Goal: Task Accomplishment & Management: Use online tool/utility

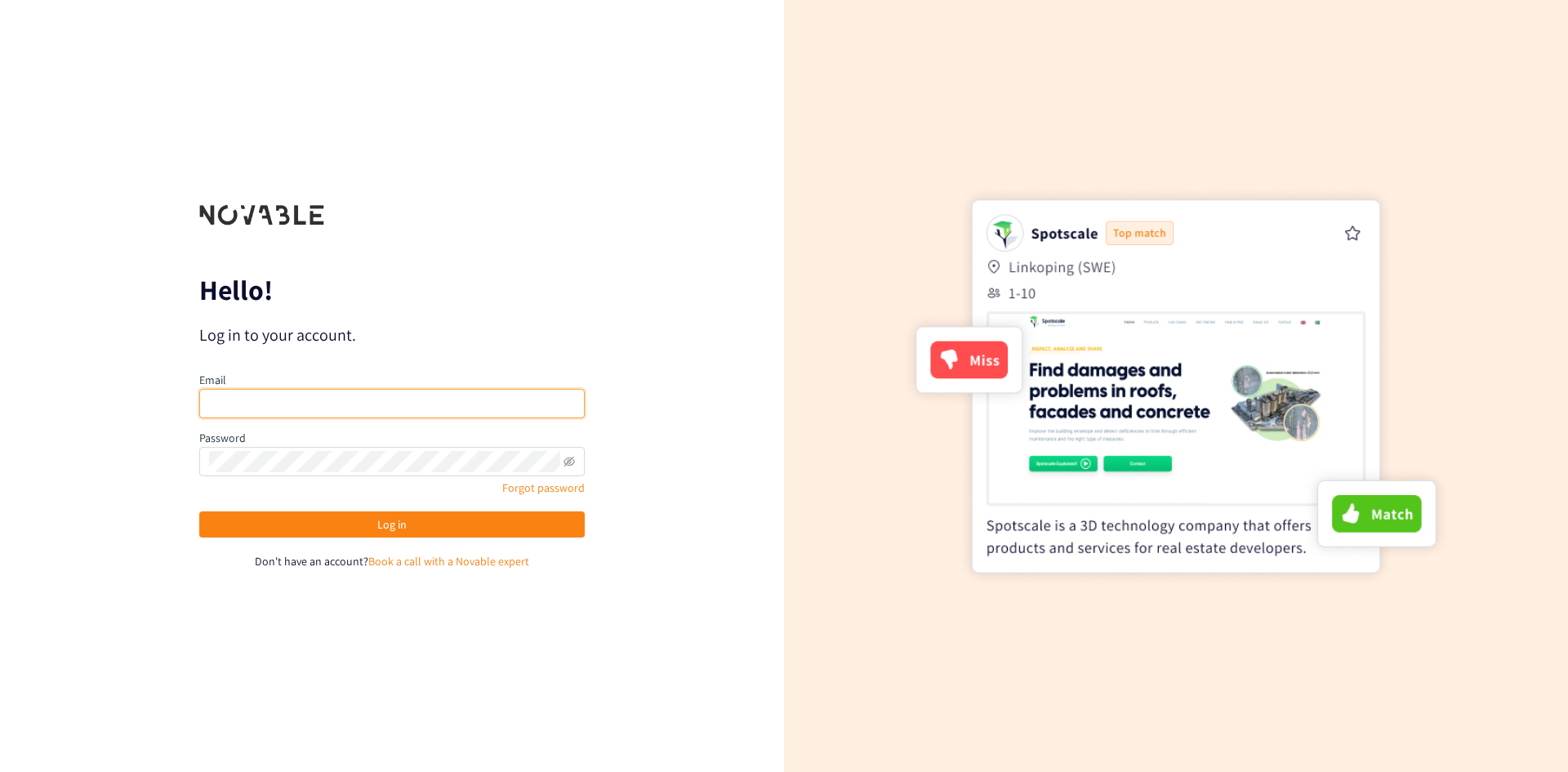
click at [441, 404] on input "email" at bounding box center [392, 403] width 386 height 29
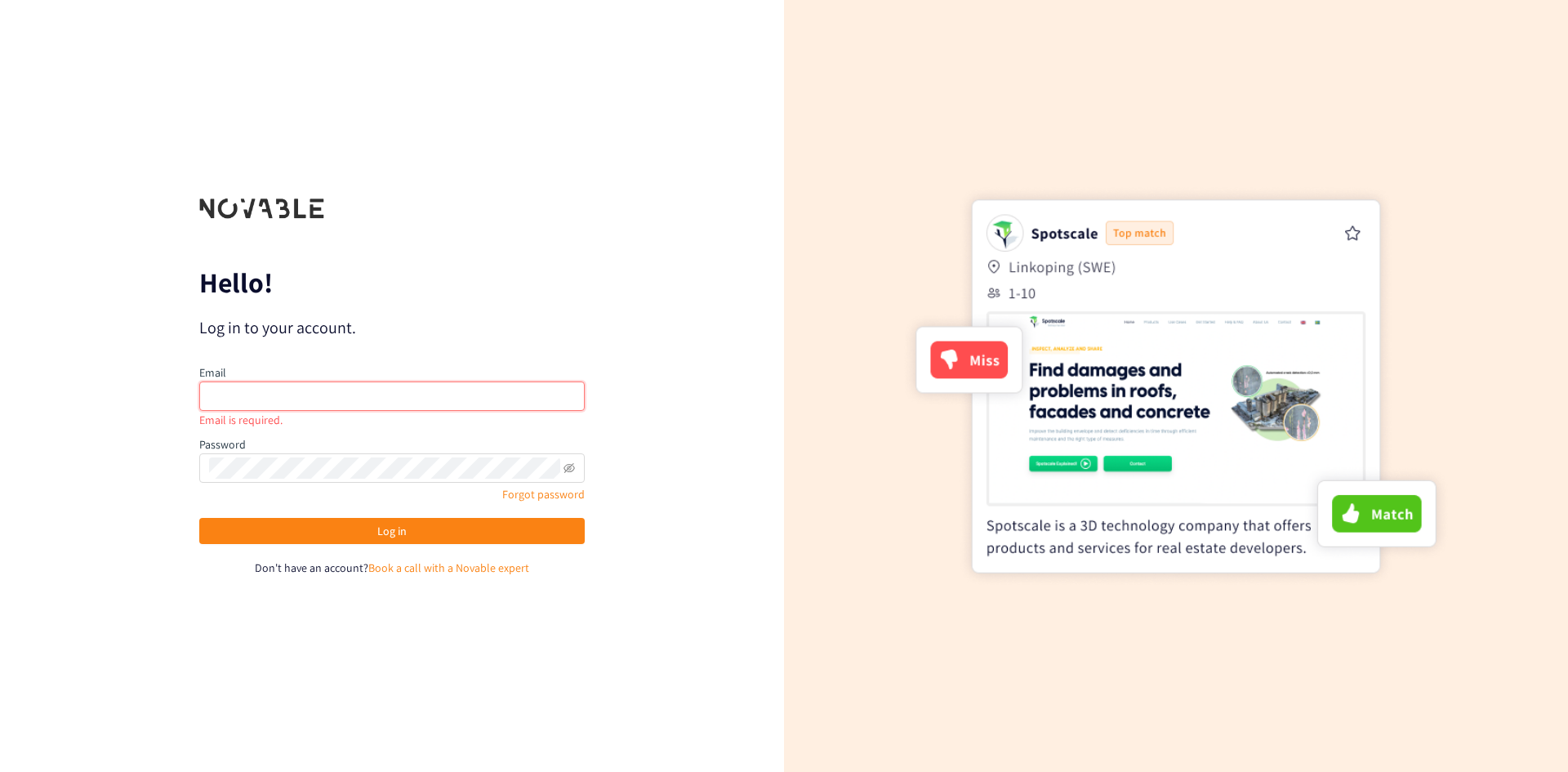
click at [272, 397] on input "email" at bounding box center [392, 396] width 386 height 29
type input "[EMAIL_ADDRESS][DOMAIN_NAME]"
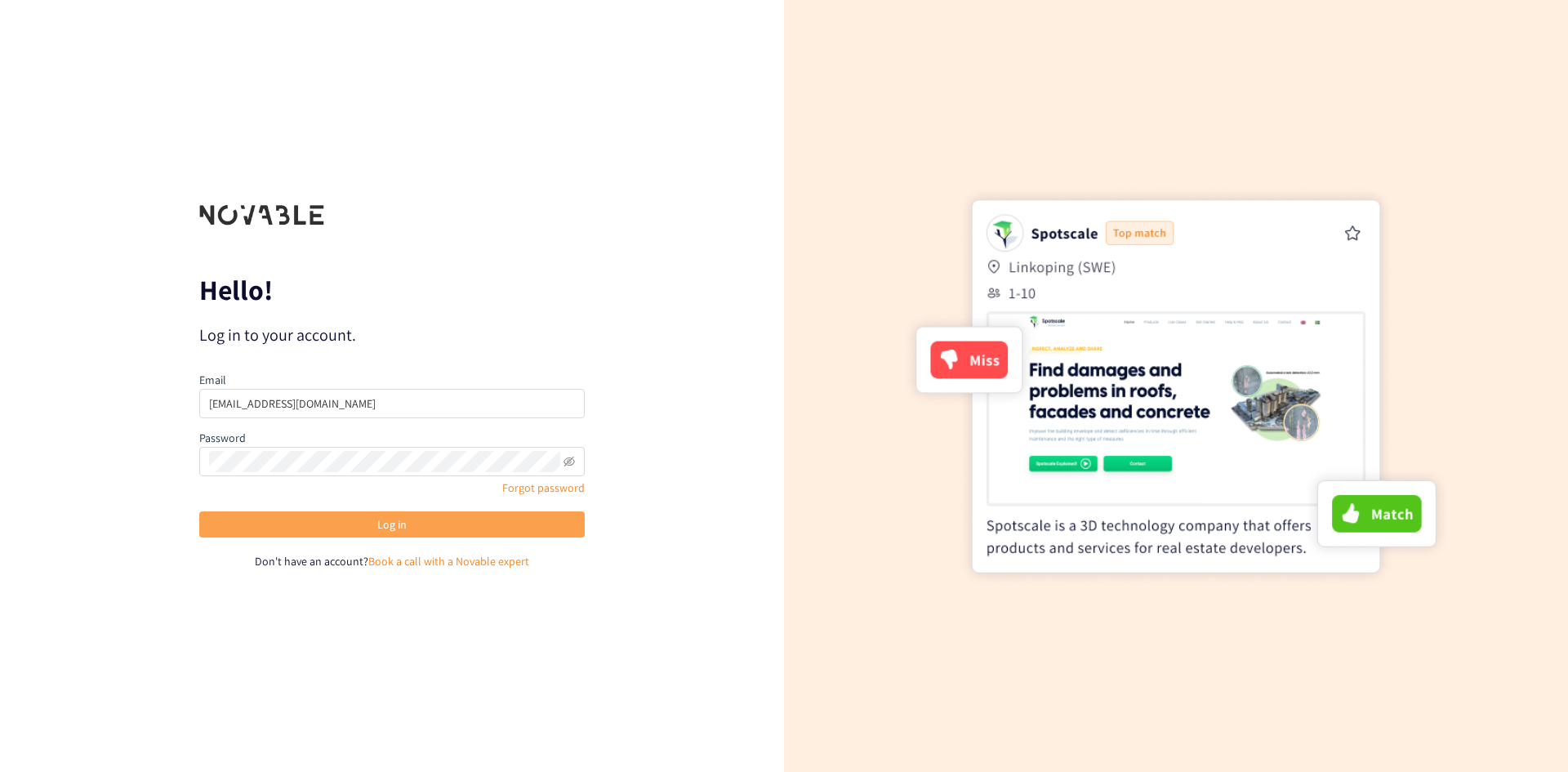
click at [386, 523] on span "Log in" at bounding box center [391, 524] width 29 height 18
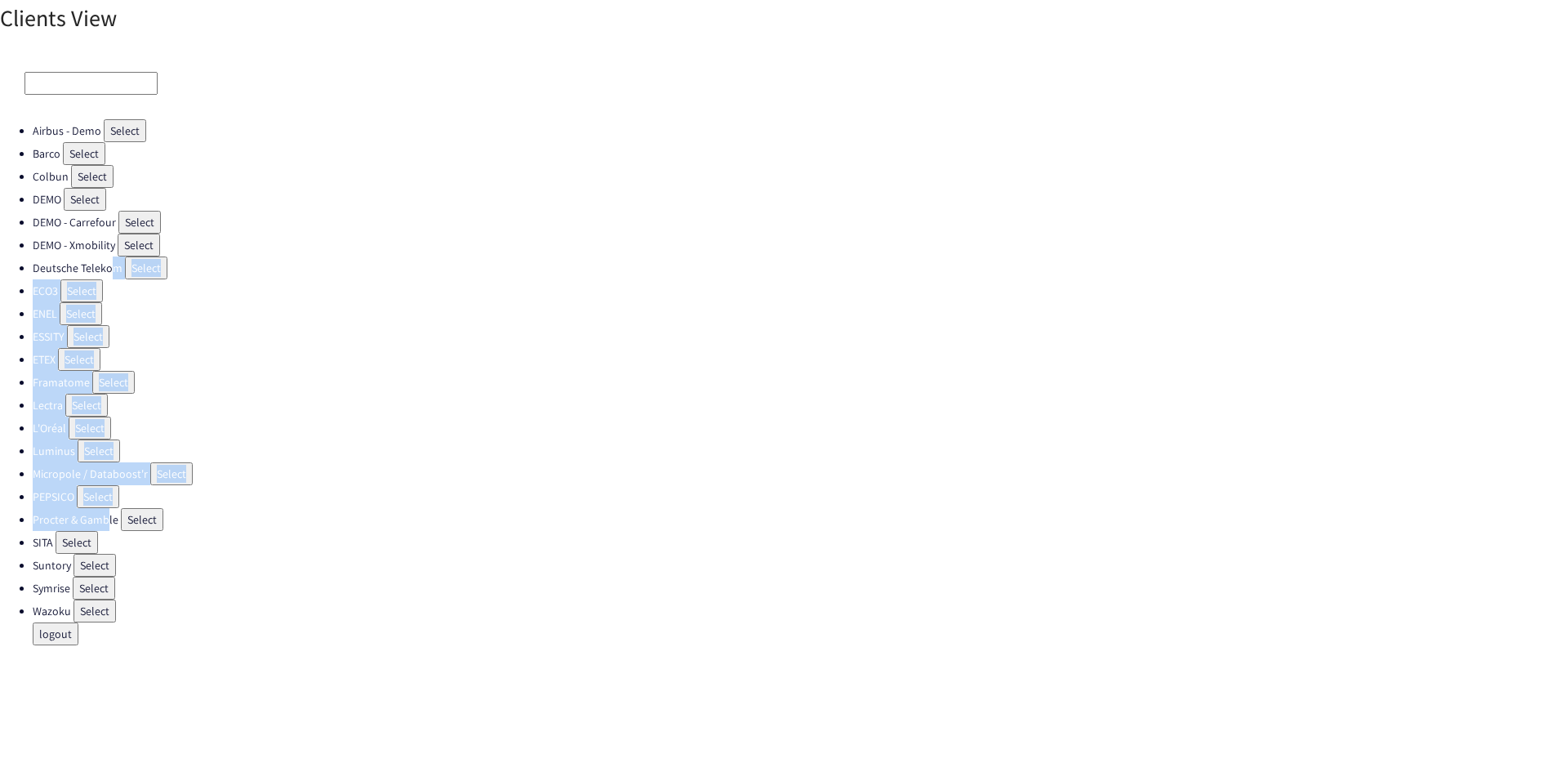
drag, startPoint x: 105, startPoint y: 511, endPoint x: 105, endPoint y: 570, distance: 59.0
click at [105, 570] on ul "Airbus - Demo Select Barco Select Colbun Select DEMO Select DEMO - Carrefour Se…" at bounding box center [784, 381] width 1568 height 526
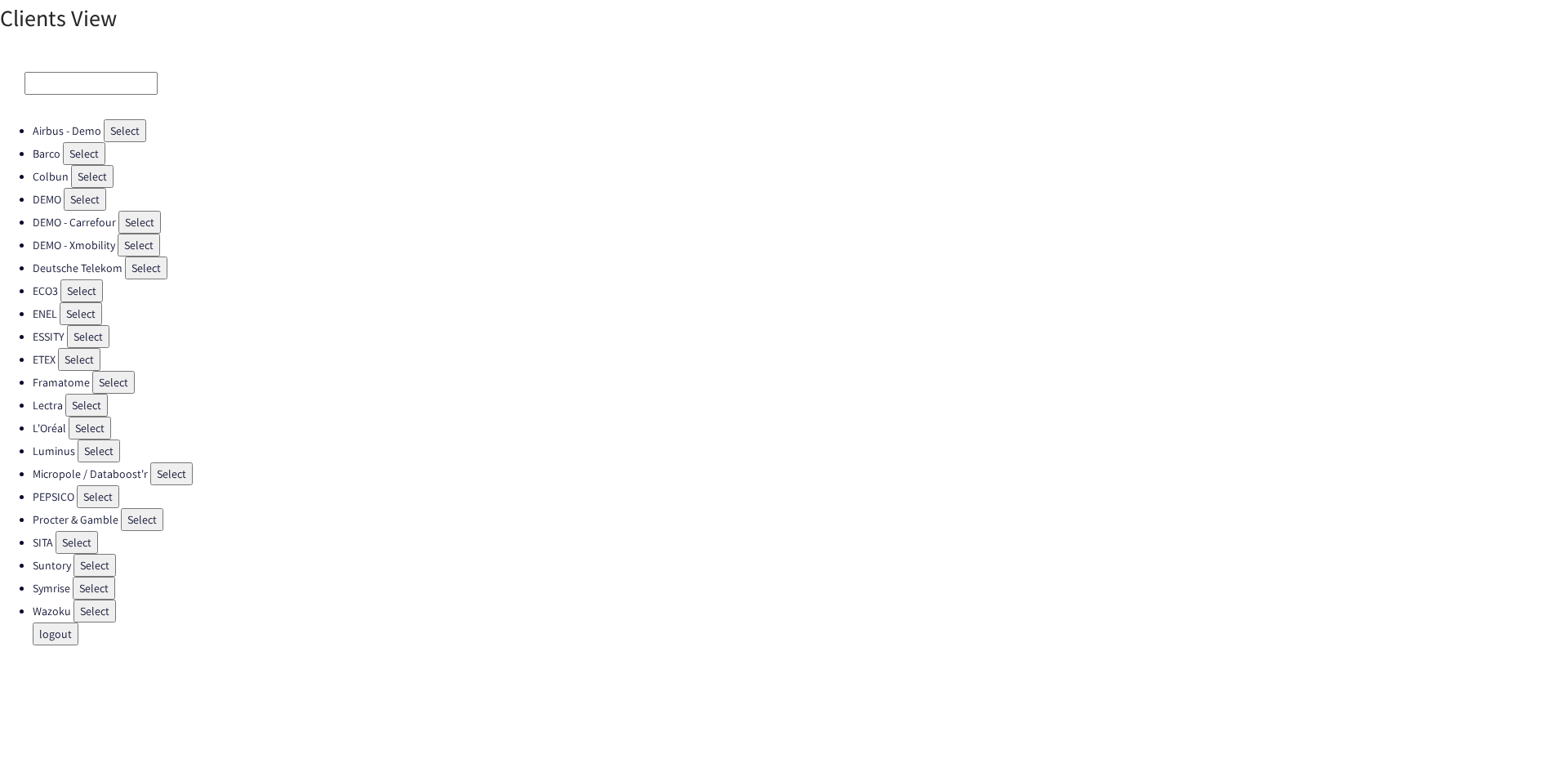
click at [227, 609] on li "Wazoku Select" at bounding box center [799, 611] width 1535 height 23
click at [89, 200] on button "Select" at bounding box center [85, 199] width 42 height 23
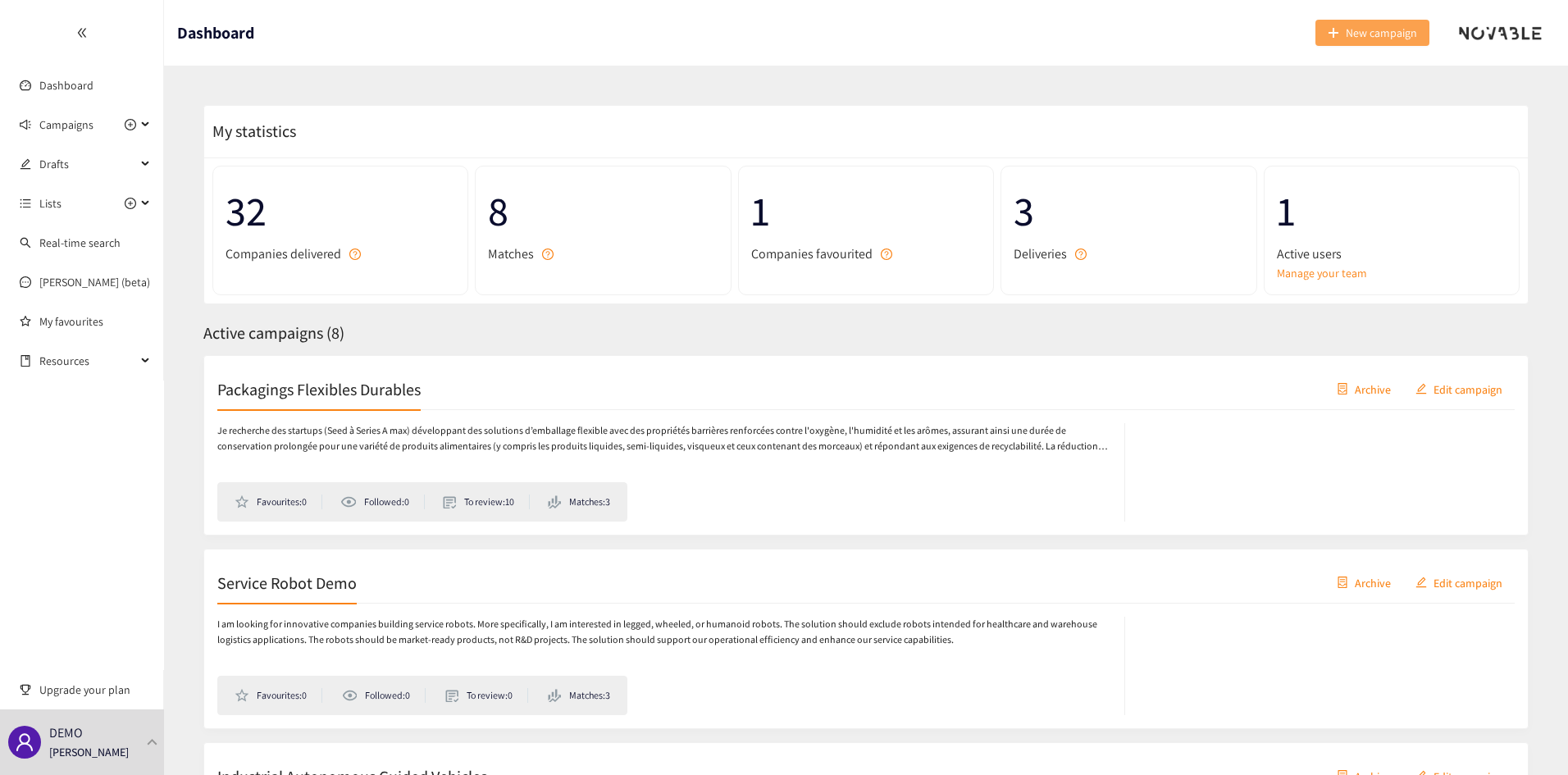
click at [1379, 36] on span "New campaign" at bounding box center [1381, 33] width 71 height 18
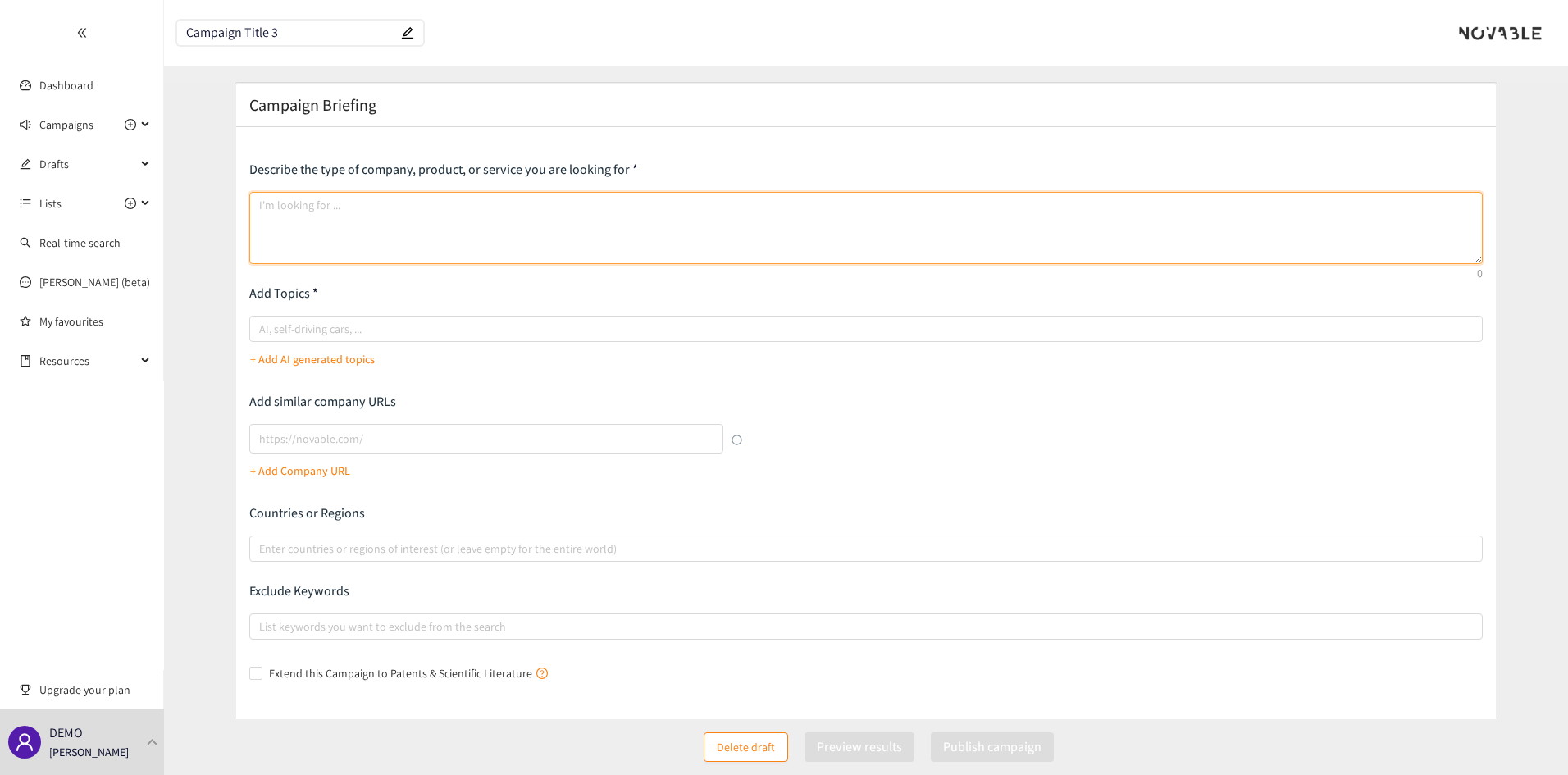
click at [290, 222] on textarea at bounding box center [866, 228] width 1234 height 72
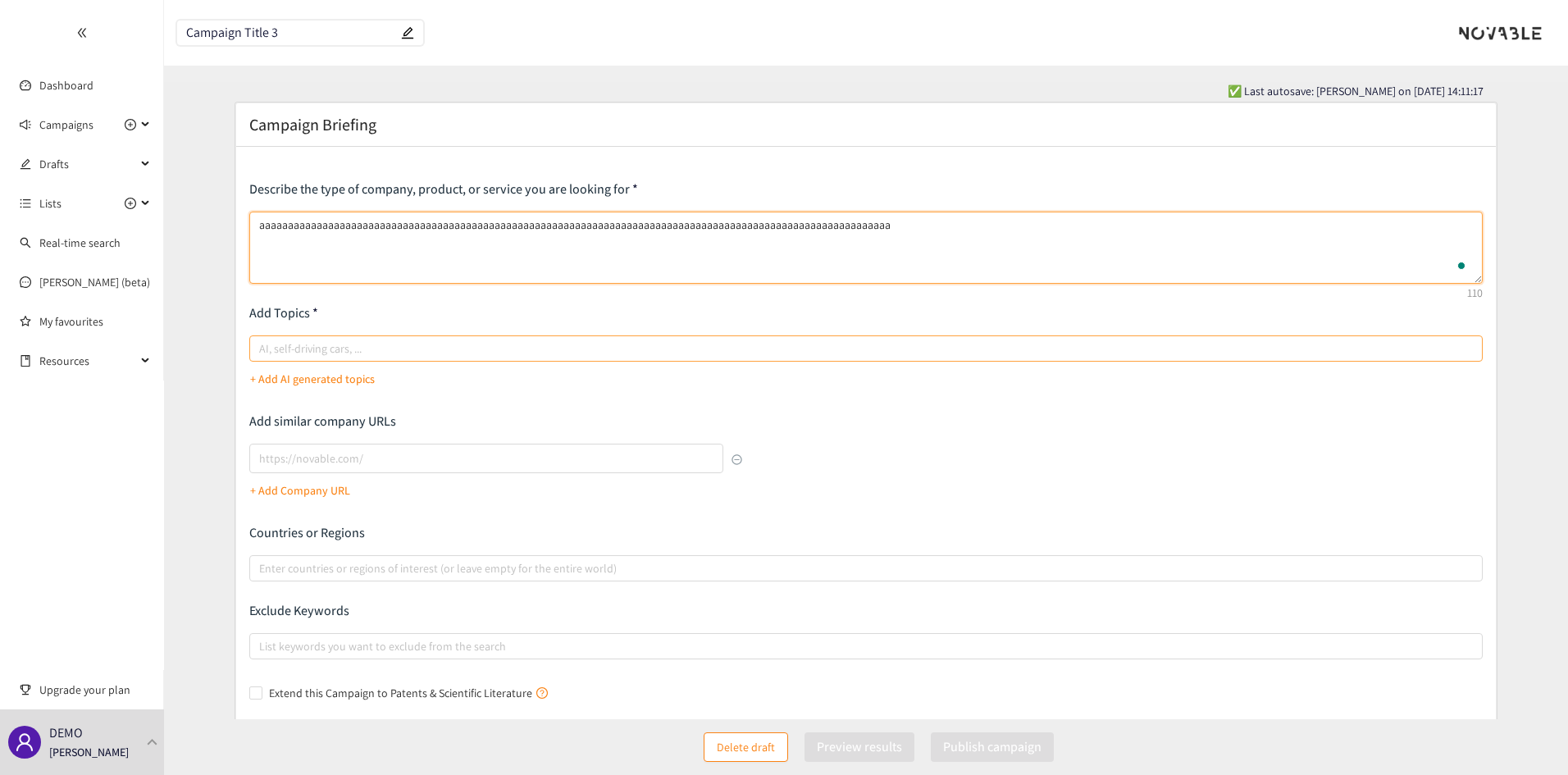
type textarea "aaaaaaaaaaaaaaaaaaaaaaaaaaaaaaaaaaaaaaaaaaaaaaaaaaaaaaaaaaaaaaaaaaaaaaaaaaaaaaa…"
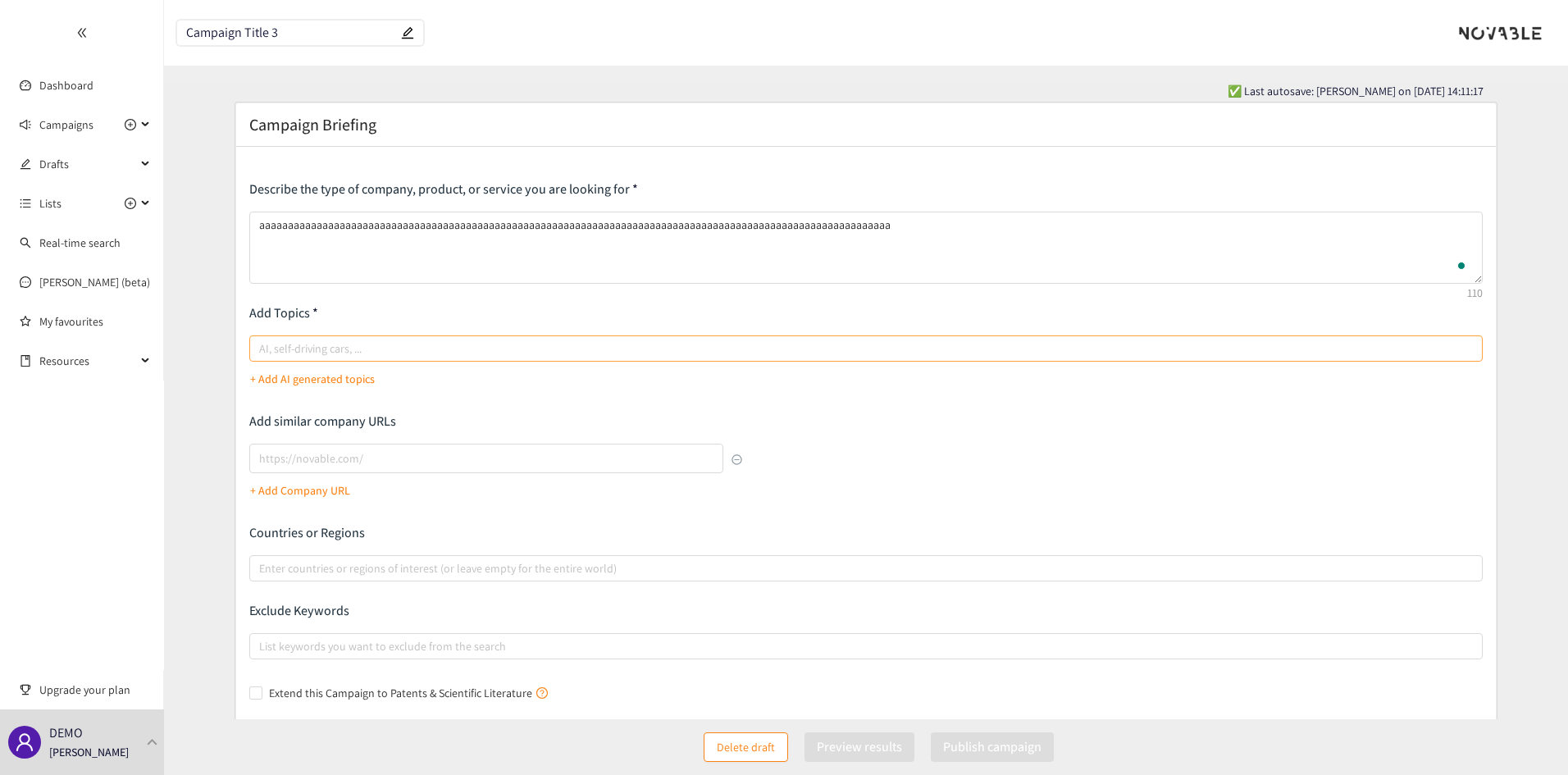
click at [286, 331] on div "Describe the type of company, product, or service you are looking for aaaaaaaaa…" at bounding box center [866, 443] width 1234 height 526
click at [296, 344] on div at bounding box center [858, 349] width 1209 height 20
click at [262, 344] on input "AI, self-driving cars, ..." at bounding box center [261, 349] width 3 height 20
type input "aaa"
click at [954, 752] on p "Publish campaign" at bounding box center [987, 746] width 98 height 21
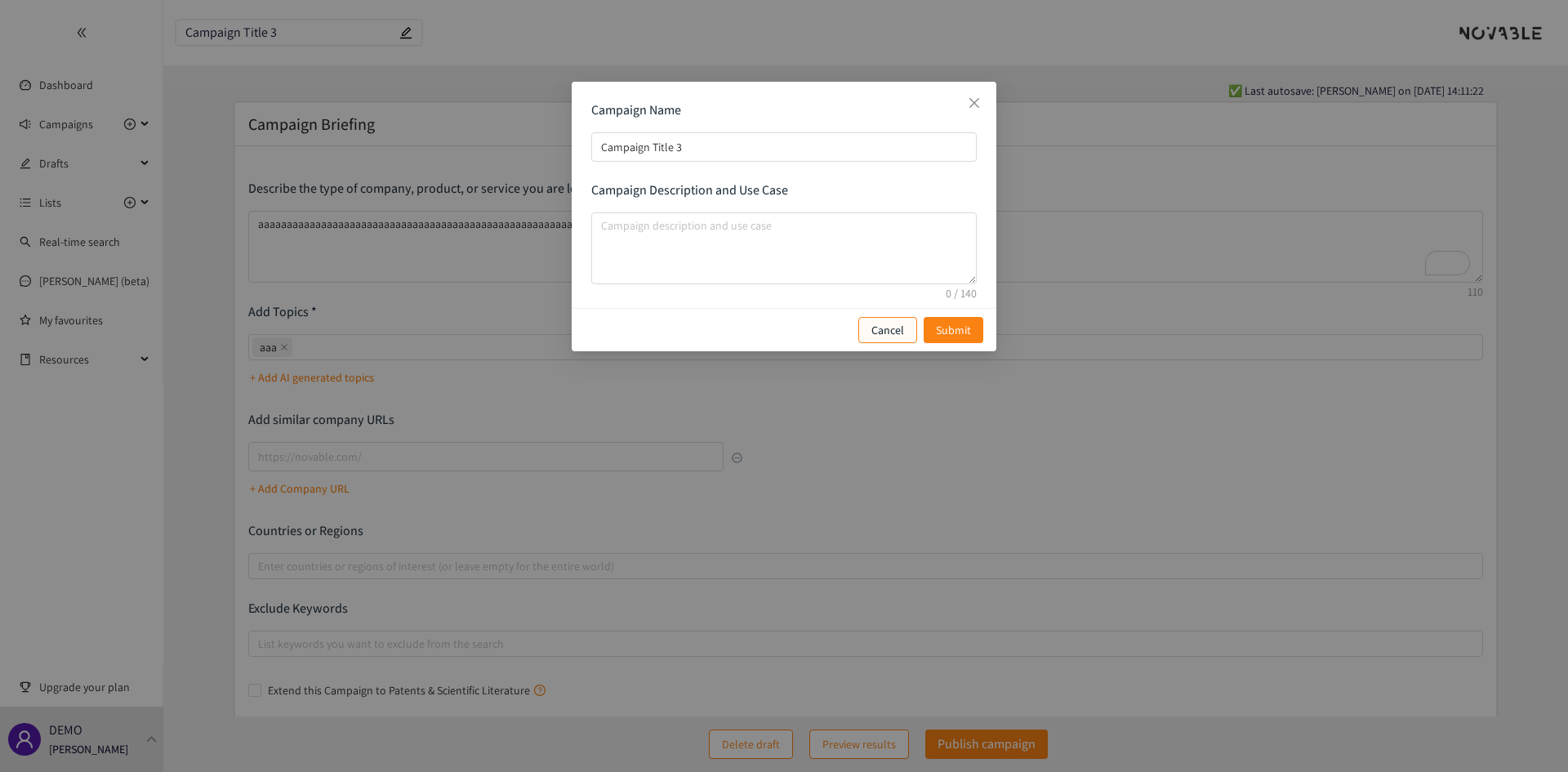
click at [872, 323] on p "Cancel" at bounding box center [887, 330] width 32 height 18
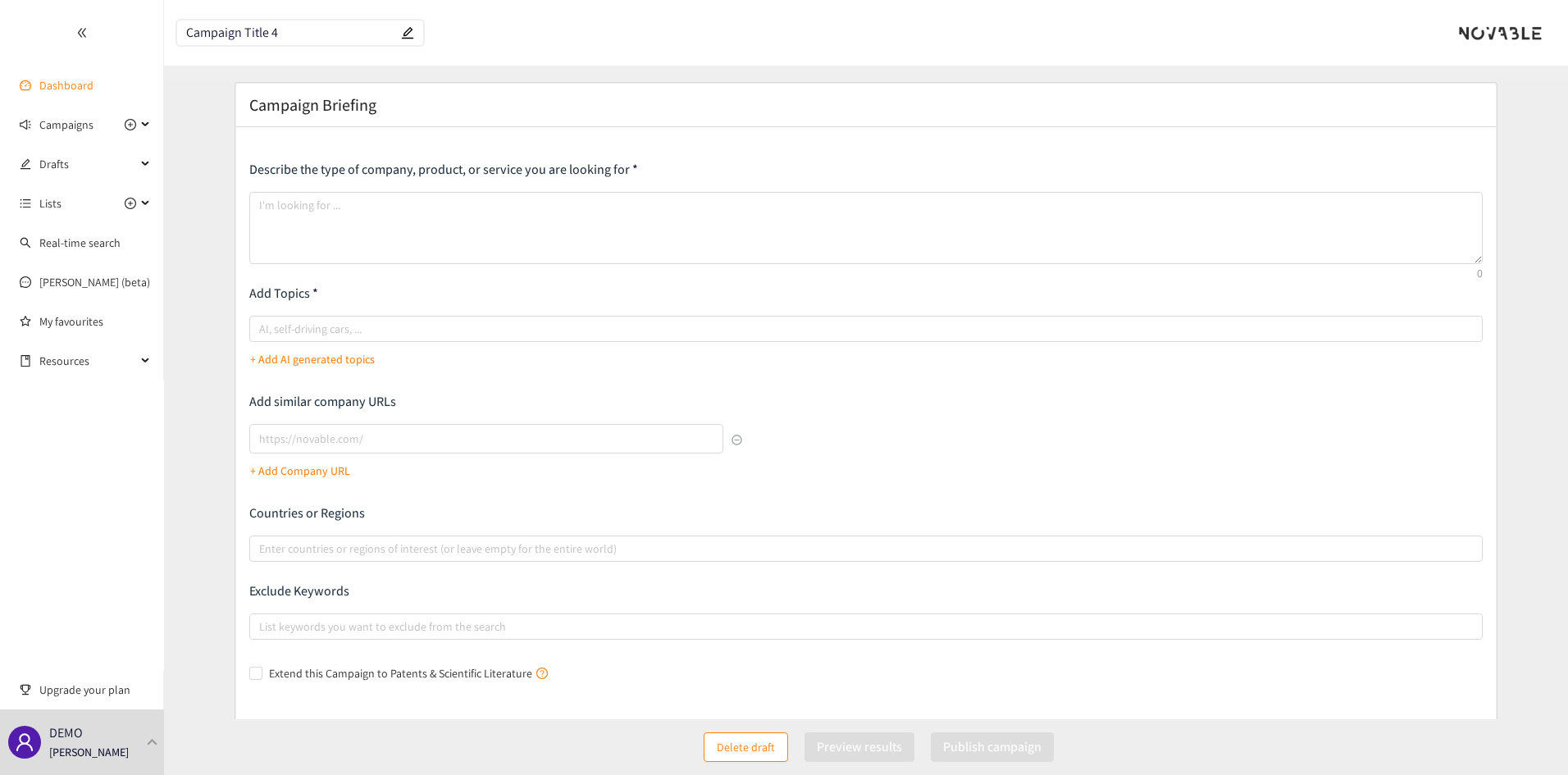
click at [87, 78] on link "Dashboard" at bounding box center [66, 85] width 54 height 15
